Goal: Task Accomplishment & Management: Use online tool/utility

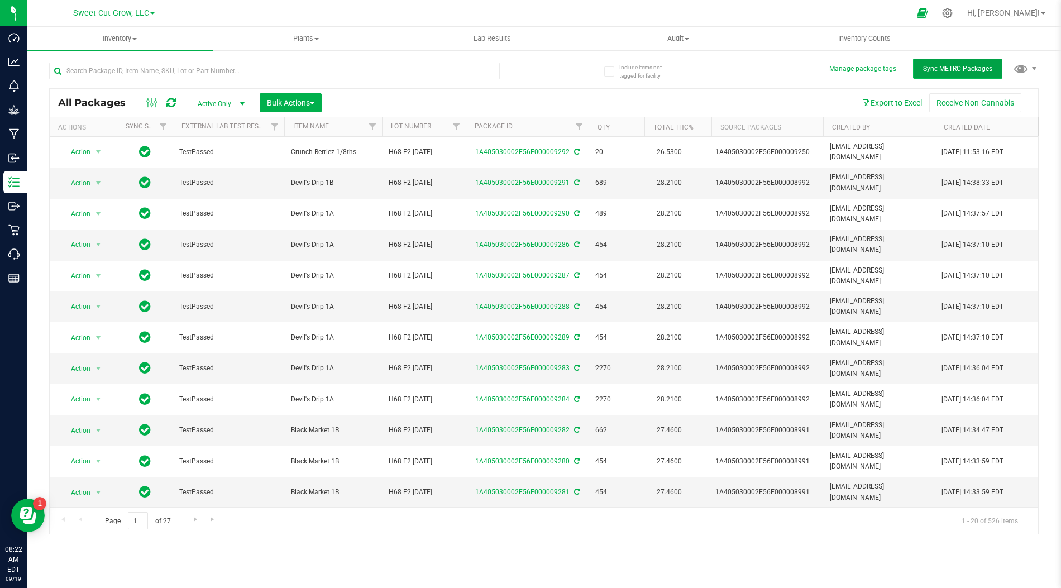
click at [978, 74] on button "Sync METRC Packages" at bounding box center [957, 69] width 89 height 20
click at [877, 68] on button "Manage package tags" at bounding box center [862, 68] width 67 height 9
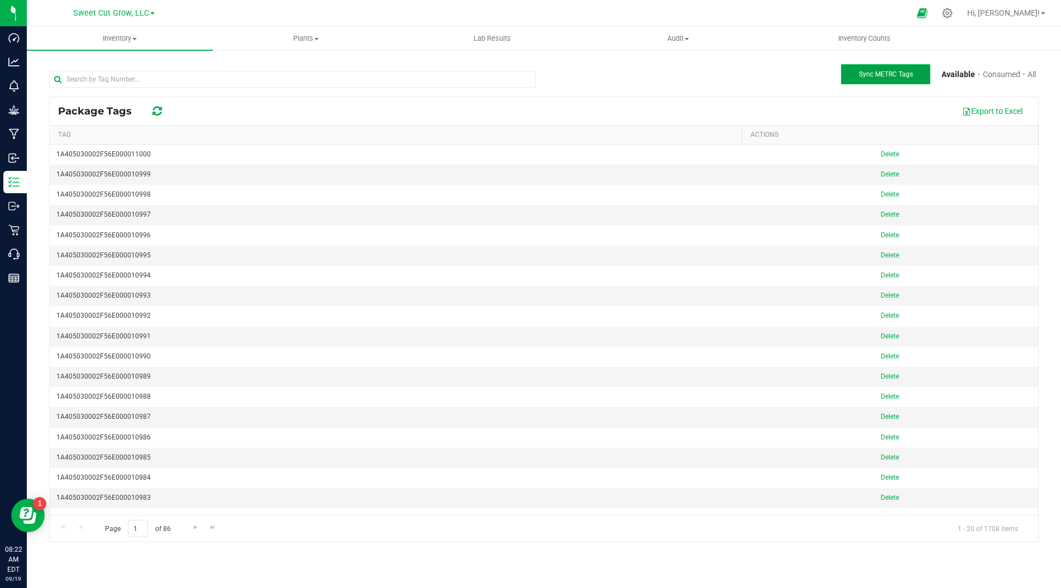
click at [890, 74] on span "Sync METRC Tags" at bounding box center [886, 74] width 54 height 8
click at [348, 136] on th "Tag" at bounding box center [396, 135] width 692 height 19
click at [890, 70] on span "Sync METRC Tags" at bounding box center [886, 74] width 54 height 8
click at [484, 102] on div "Export to Excel" at bounding box center [602, 111] width 856 height 19
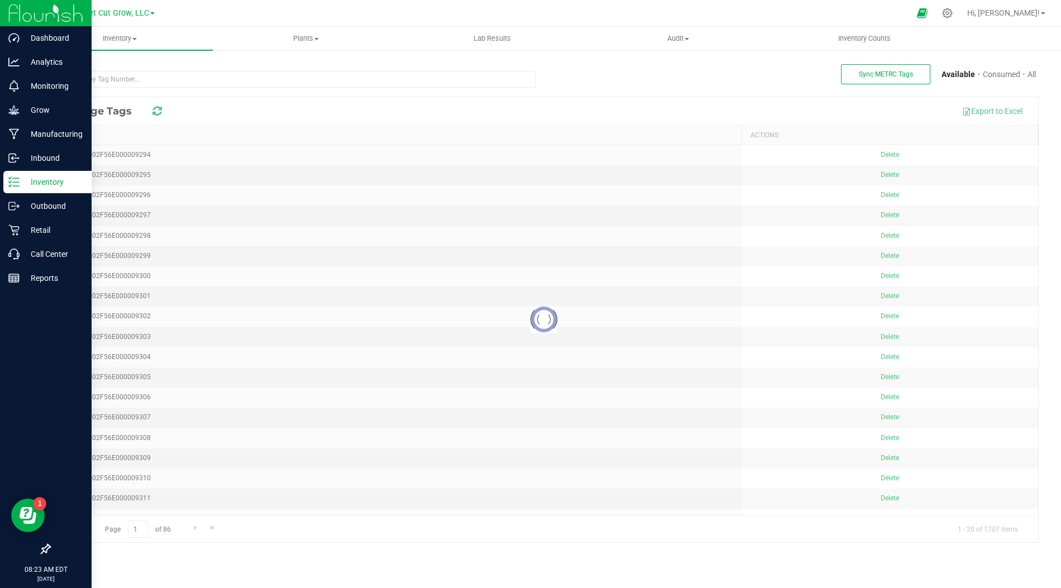
click at [40, 181] on p "Inventory" at bounding box center [53, 181] width 67 height 13
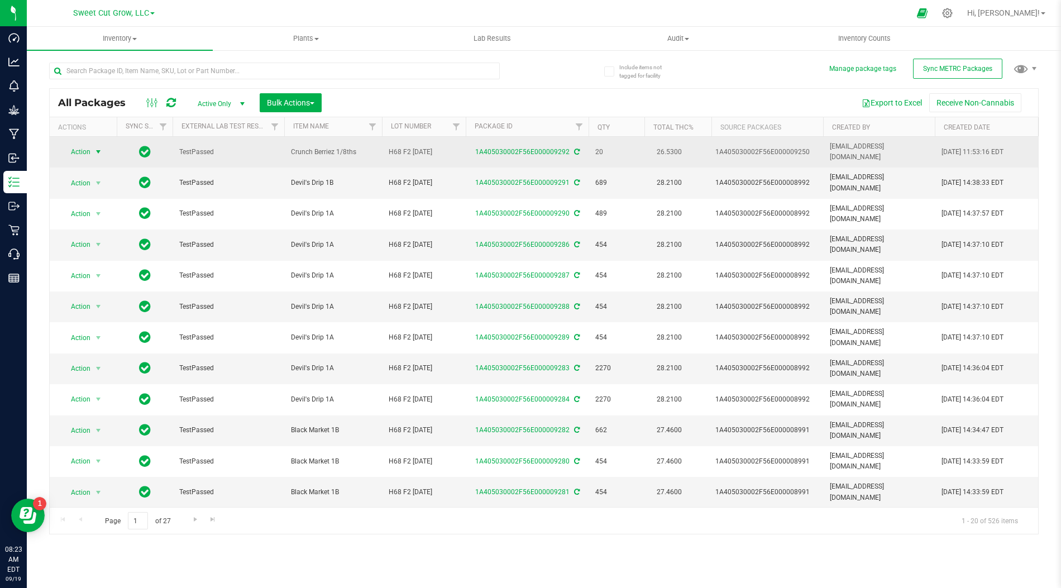
click at [96, 147] on span "select" at bounding box center [98, 151] width 9 height 9
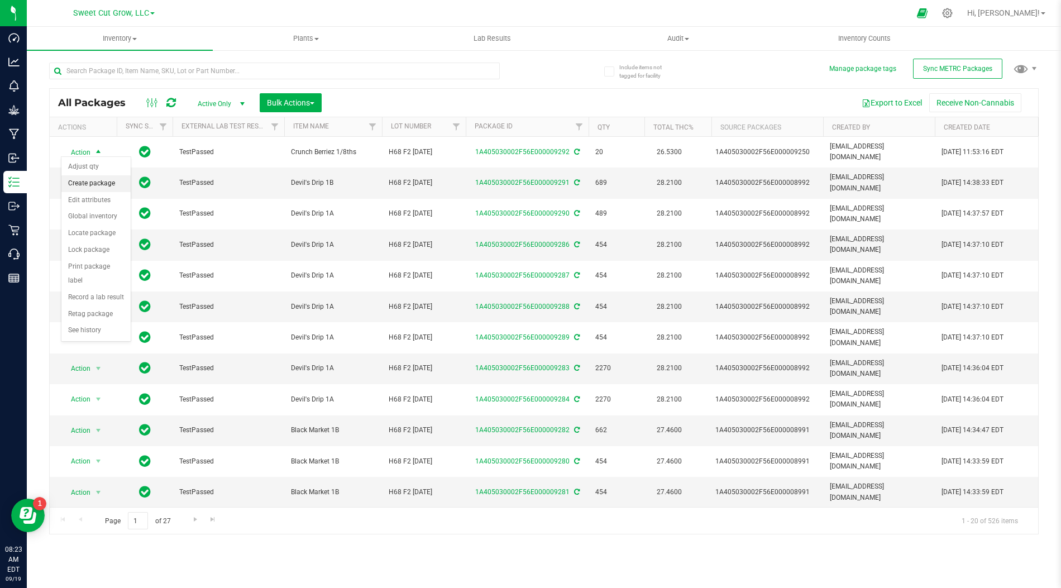
click at [101, 187] on li "Create package" at bounding box center [95, 183] width 69 height 17
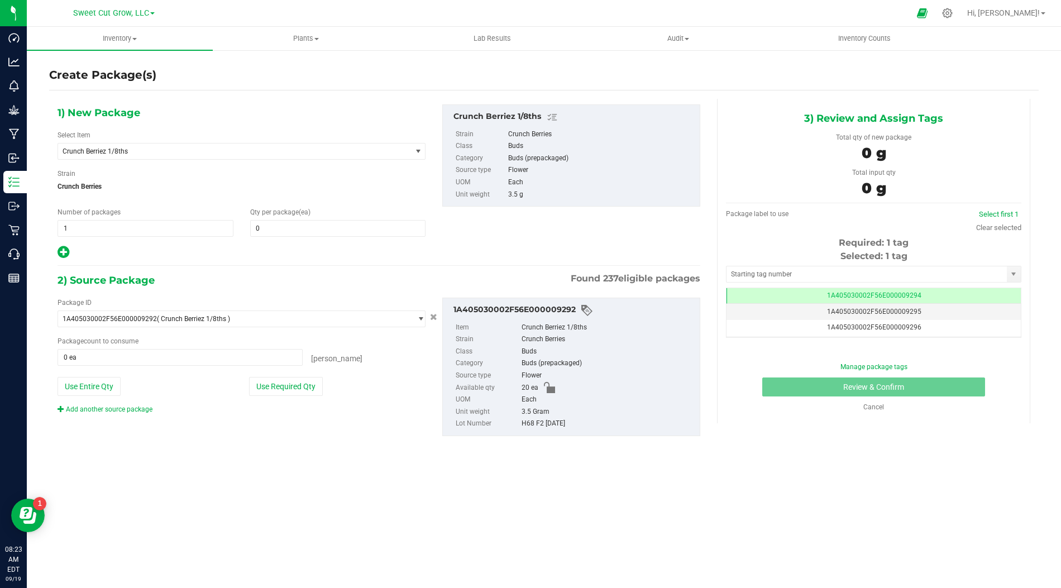
click at [722, 436] on div "1) New Package Select Item Crunch Berriez 1/8ths Banana Daddy Pre-Roll 1g Black…" at bounding box center [544, 279] width 990 height 361
click at [364, 181] on span "Crunch Berries" at bounding box center [242, 186] width 368 height 17
click at [807, 436] on div "1) New Package Select Item Crunch Berriez 1/8ths Banana Daddy Pre-Roll 1g Black…" at bounding box center [544, 279] width 990 height 361
